Goal: Go to known website: Access a specific website the user already knows

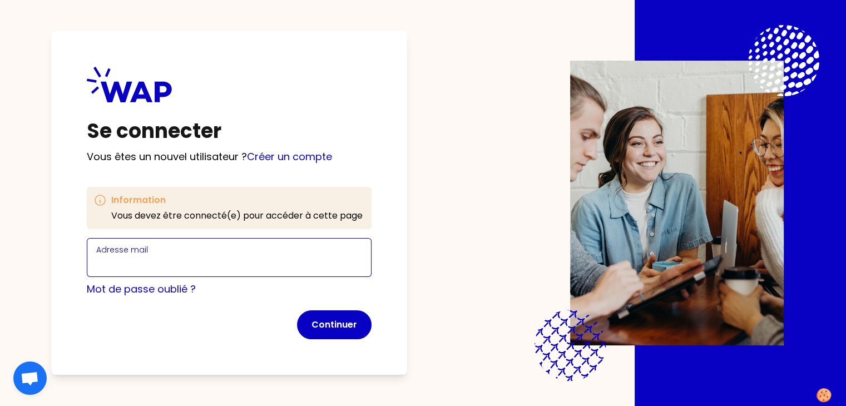
click at [158, 256] on input "Adresse mail" at bounding box center [229, 264] width 266 height 16
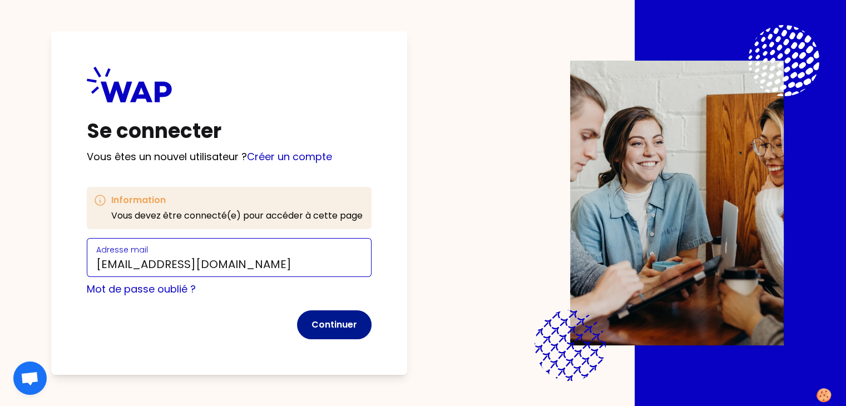
type input "[EMAIL_ADDRESS][DOMAIN_NAME]"
click at [343, 319] on button "Continuer" at bounding box center [334, 324] width 75 height 29
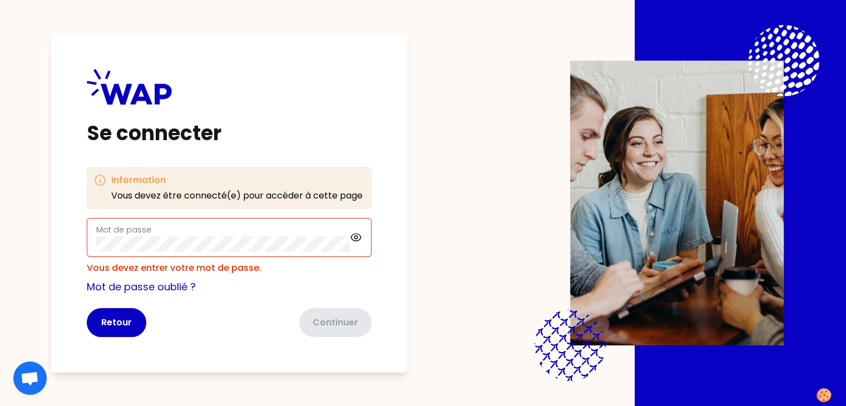
click at [305, 233] on div "Mot de passe" at bounding box center [223, 237] width 254 height 29
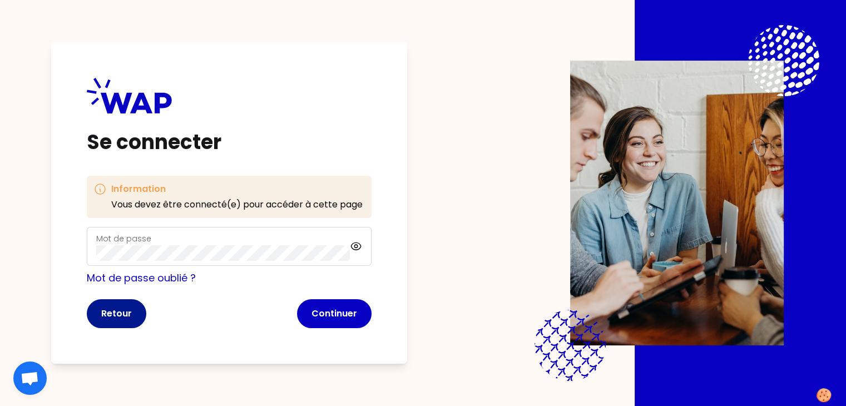
click at [132, 314] on button "Retour" at bounding box center [117, 313] width 60 height 29
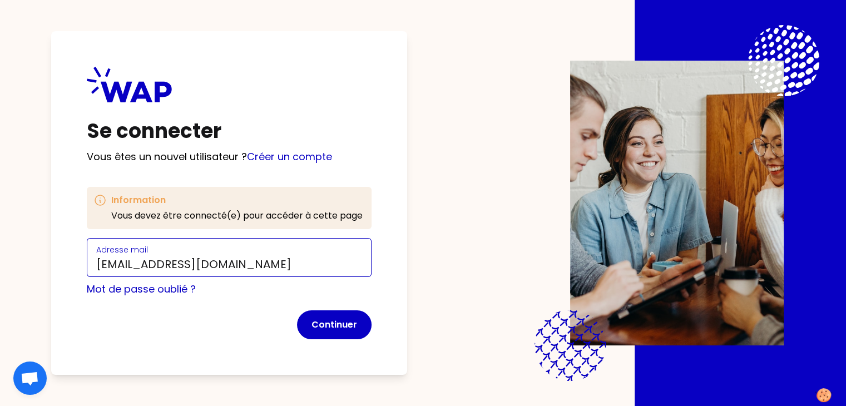
click at [328, 265] on input "[EMAIL_ADDRESS][DOMAIN_NAME]" at bounding box center [229, 264] width 266 height 16
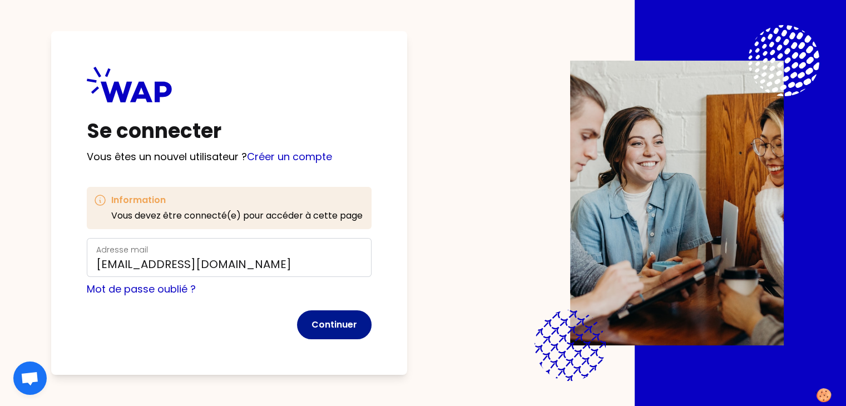
click at [346, 336] on button "Continuer" at bounding box center [334, 324] width 75 height 29
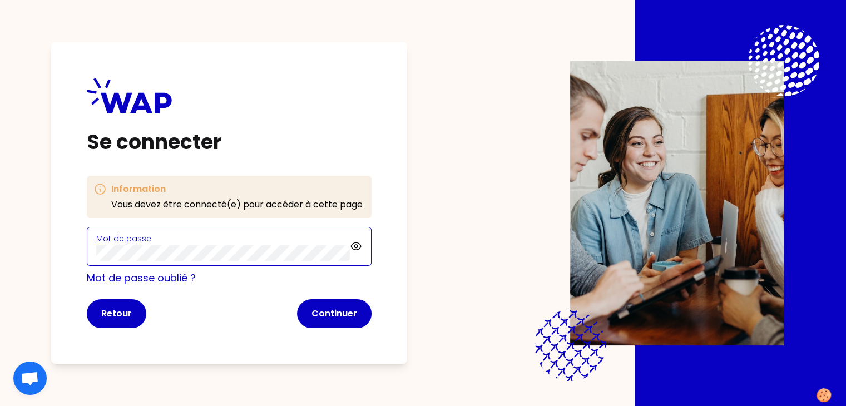
click button "Continuer" at bounding box center [334, 313] width 75 height 29
